Goal: Task Accomplishment & Management: Complete application form

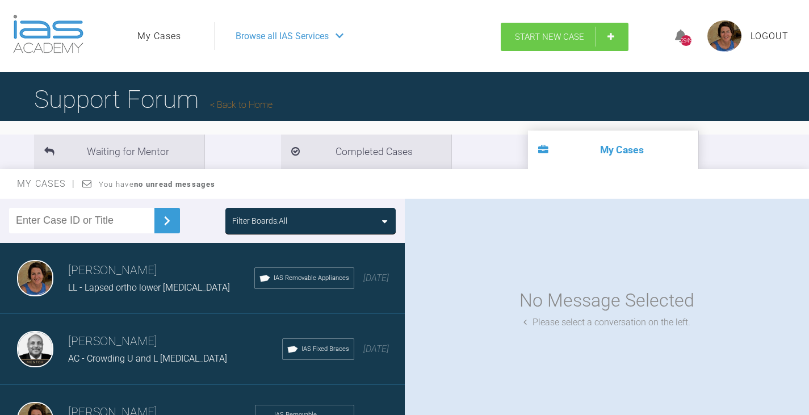
click at [610, 33] on link "Start New Case" at bounding box center [564, 37] width 128 height 28
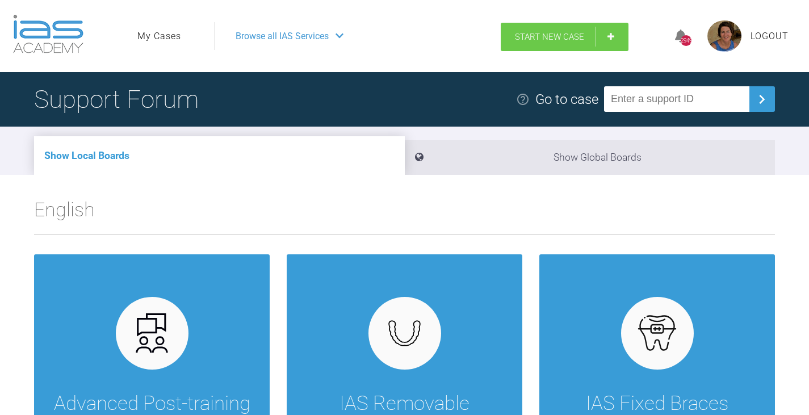
click at [603, 41] on link "Start New Case" at bounding box center [564, 37] width 128 height 28
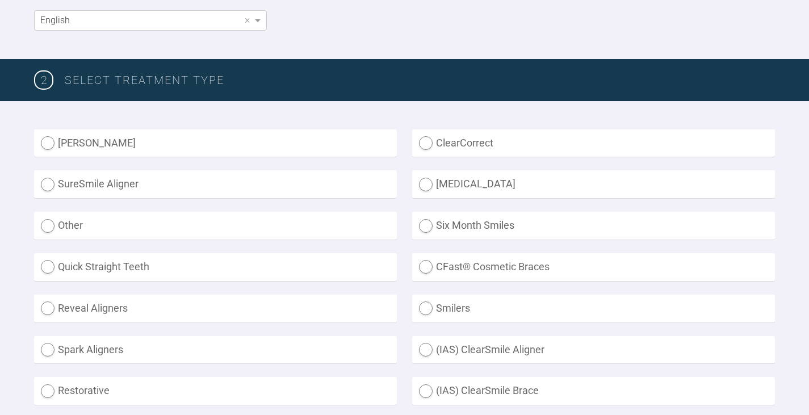
scroll to position [284, 0]
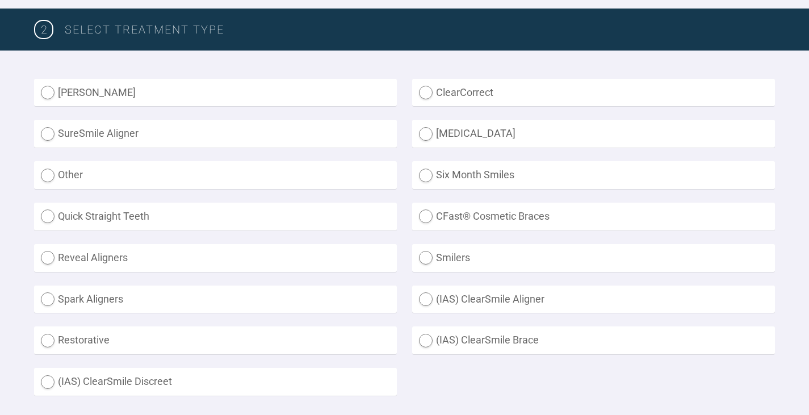
click at [427, 300] on label "(IAS) ClearSmile Aligner" at bounding box center [593, 299] width 363 height 28
radio Aligner "true"
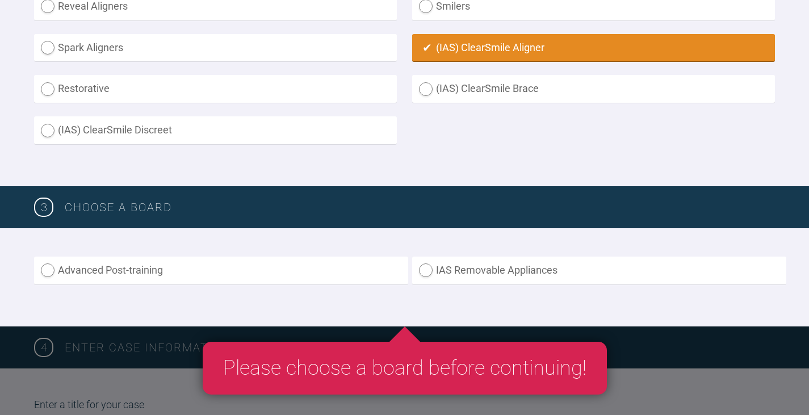
scroll to position [567, 0]
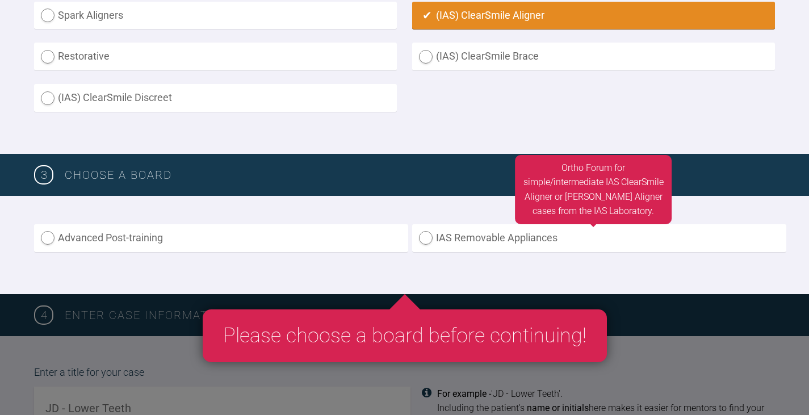
click at [426, 238] on label "IAS Removable Appliances" at bounding box center [599, 238] width 374 height 28
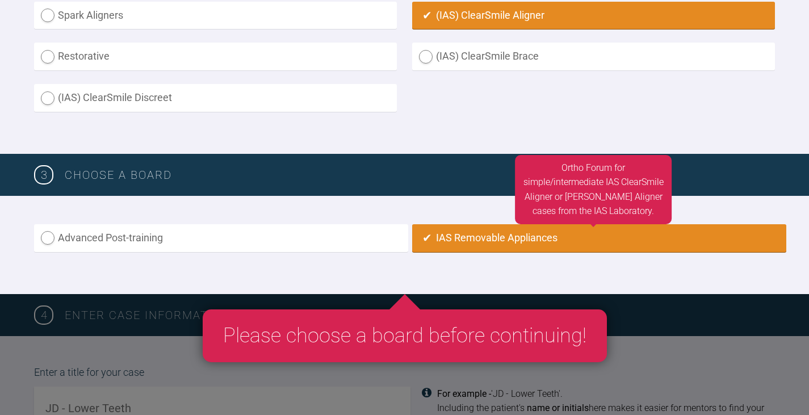
radio input "true"
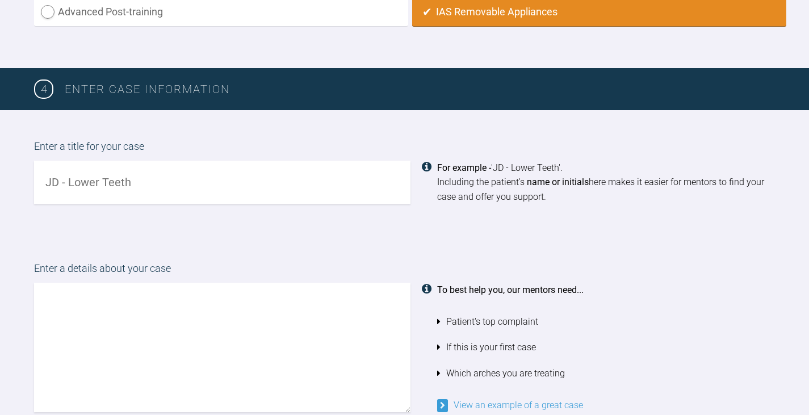
click at [46, 181] on input "text" at bounding box center [222, 183] width 376 height 44
type input "KH - Moving [MEDICAL_DATA]"
click at [40, 292] on textarea at bounding box center [222, 347] width 376 height 129
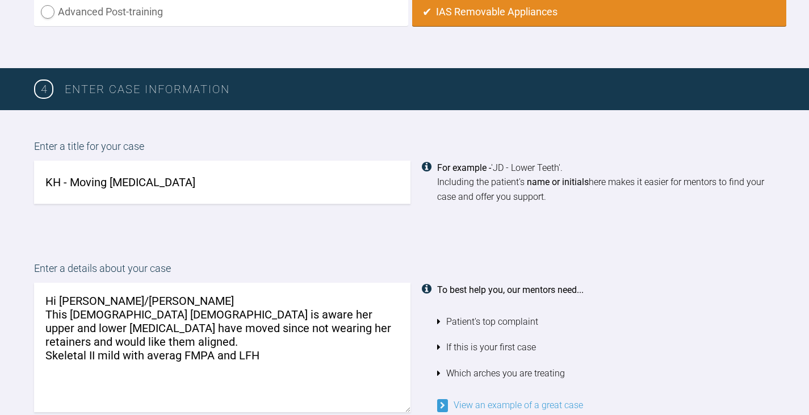
click at [178, 339] on textarea "Hi [PERSON_NAME]/[PERSON_NAME] This [DEMOGRAPHIC_DATA] [DEMOGRAPHIC_DATA] is aw…" at bounding box center [222, 347] width 376 height 129
click at [266, 340] on textarea "Hi [PERSON_NAME]/[PERSON_NAME] This [DEMOGRAPHIC_DATA] [DEMOGRAPHIC_DATA] is aw…" at bounding box center [222, 347] width 376 height 129
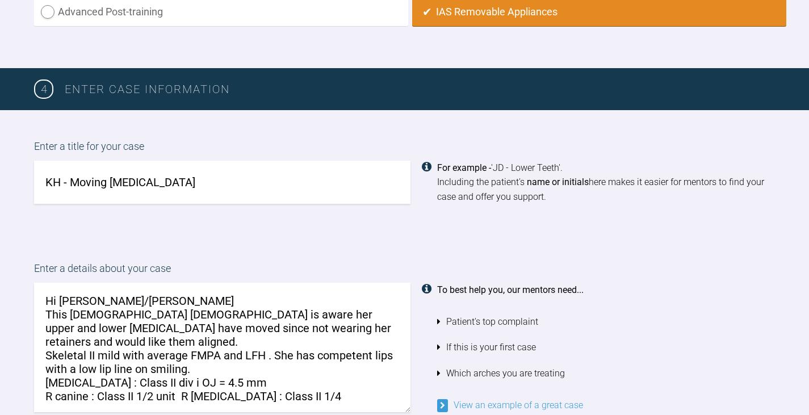
click at [437, 399] on link "View an example of a great case" at bounding box center [510, 404] width 146 height 11
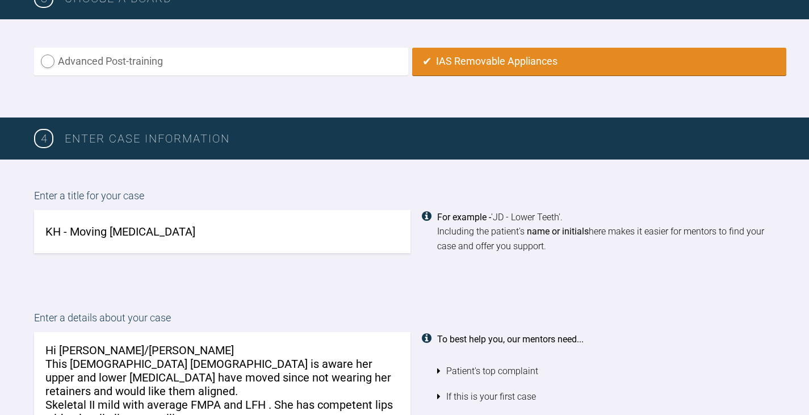
scroll to position [851, 0]
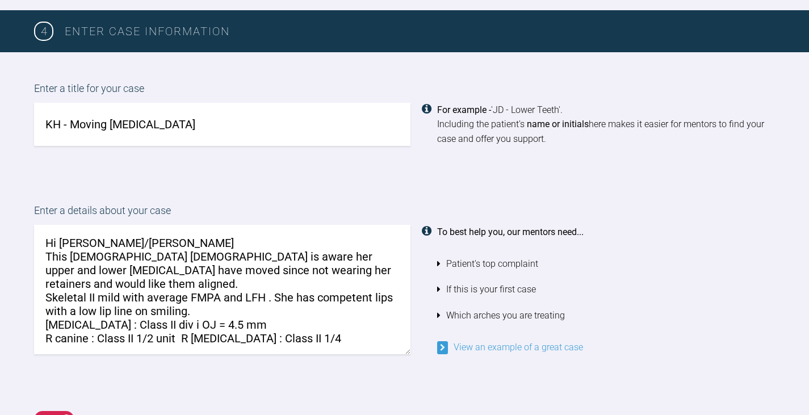
click at [302, 323] on textarea "Hi [PERSON_NAME]/[PERSON_NAME] This [DEMOGRAPHIC_DATA] [DEMOGRAPHIC_DATA] is aw…" at bounding box center [222, 289] width 376 height 129
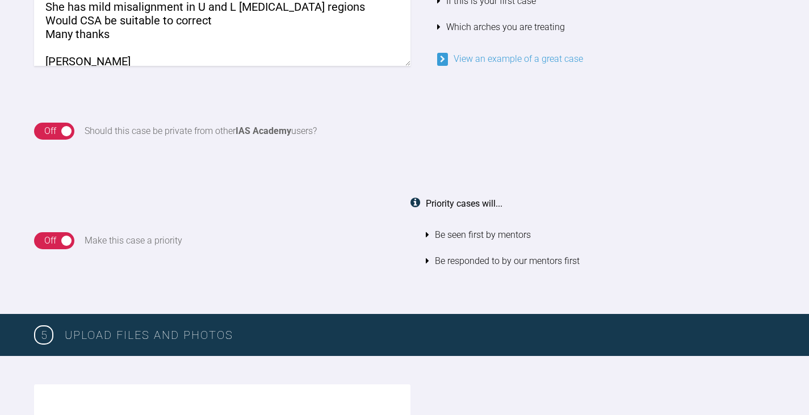
scroll to position [1248, 0]
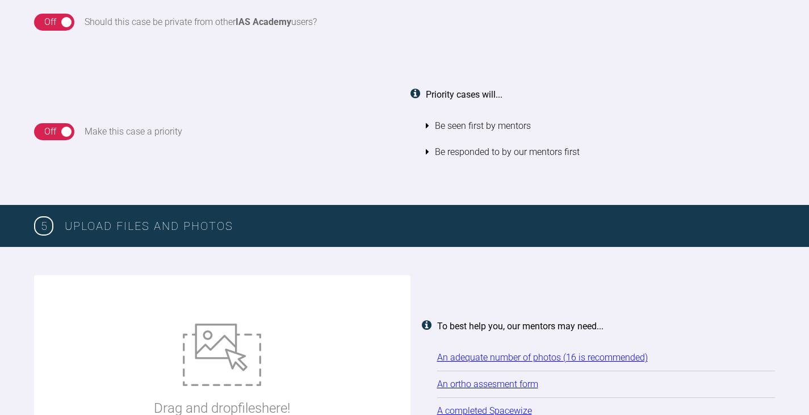
type textarea "Hi [PERSON_NAME]/[PERSON_NAME] This [DEMOGRAPHIC_DATA] [DEMOGRAPHIC_DATA] is aw…"
click at [234, 350] on img at bounding box center [222, 354] width 78 height 62
type input "C:\fakepath\[DATE] - Spacewize capture (1).png"
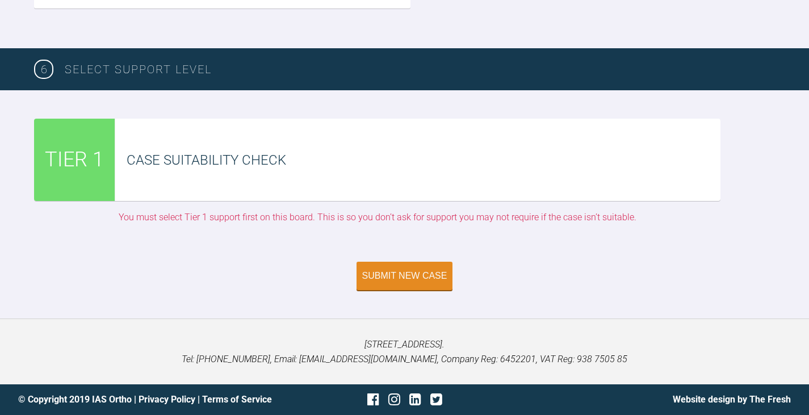
scroll to position [3382, 0]
click at [405, 275] on div "Submit New Case" at bounding box center [404, 277] width 85 height 10
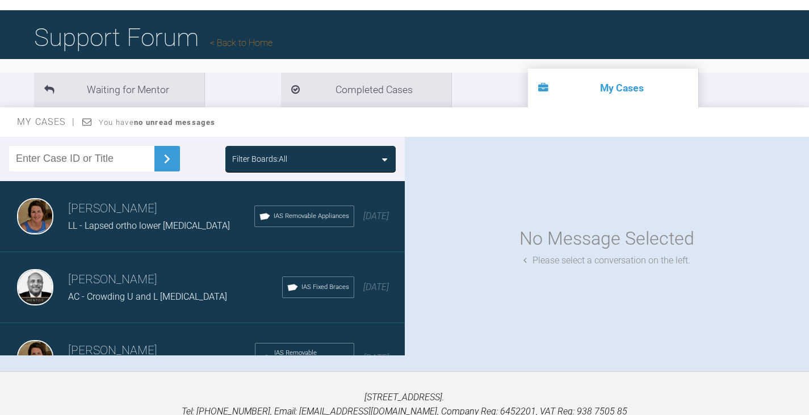
scroll to position [113, 0]
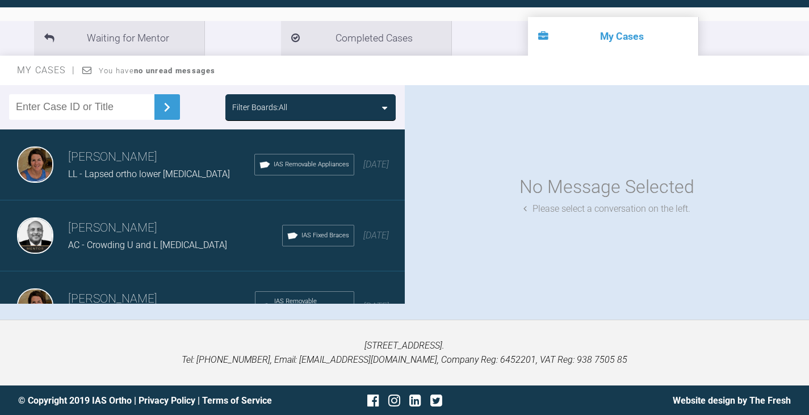
click at [376, 107] on div "Filter Boards: All" at bounding box center [310, 107] width 157 height 12
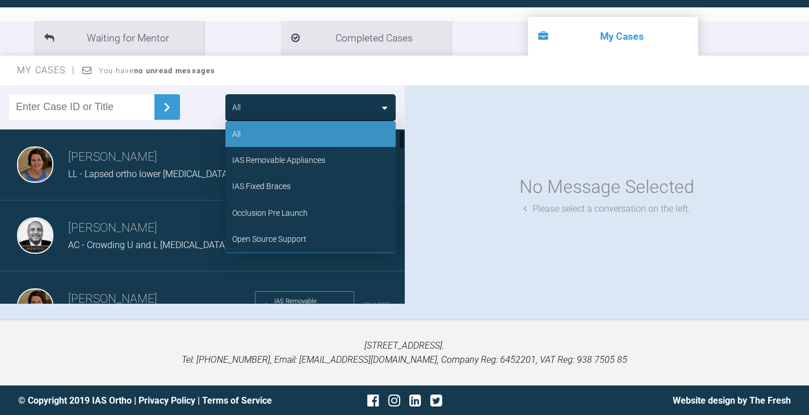
click at [527, 189] on div "No Message Selected" at bounding box center [606, 186] width 175 height 29
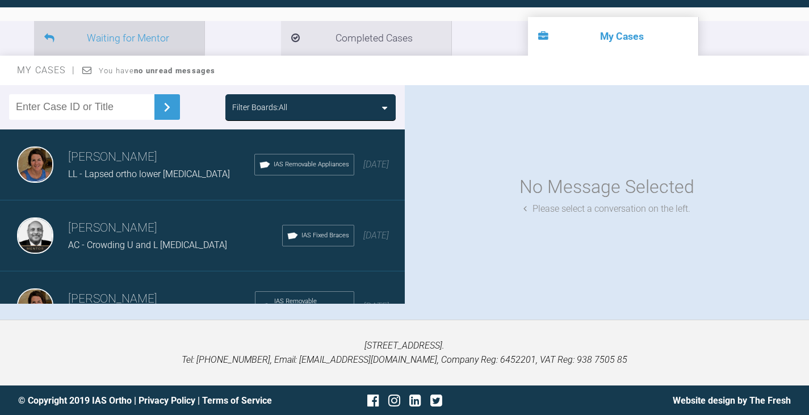
click at [150, 32] on li "Waiting for Mentor" at bounding box center [119, 38] width 170 height 35
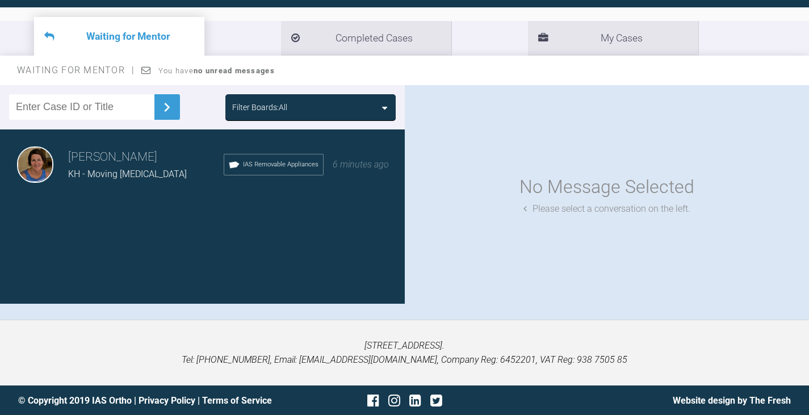
click at [122, 179] on span "KH - Moving [MEDICAL_DATA]" at bounding box center [127, 174] width 119 height 11
